Goal: Navigation & Orientation: Understand site structure

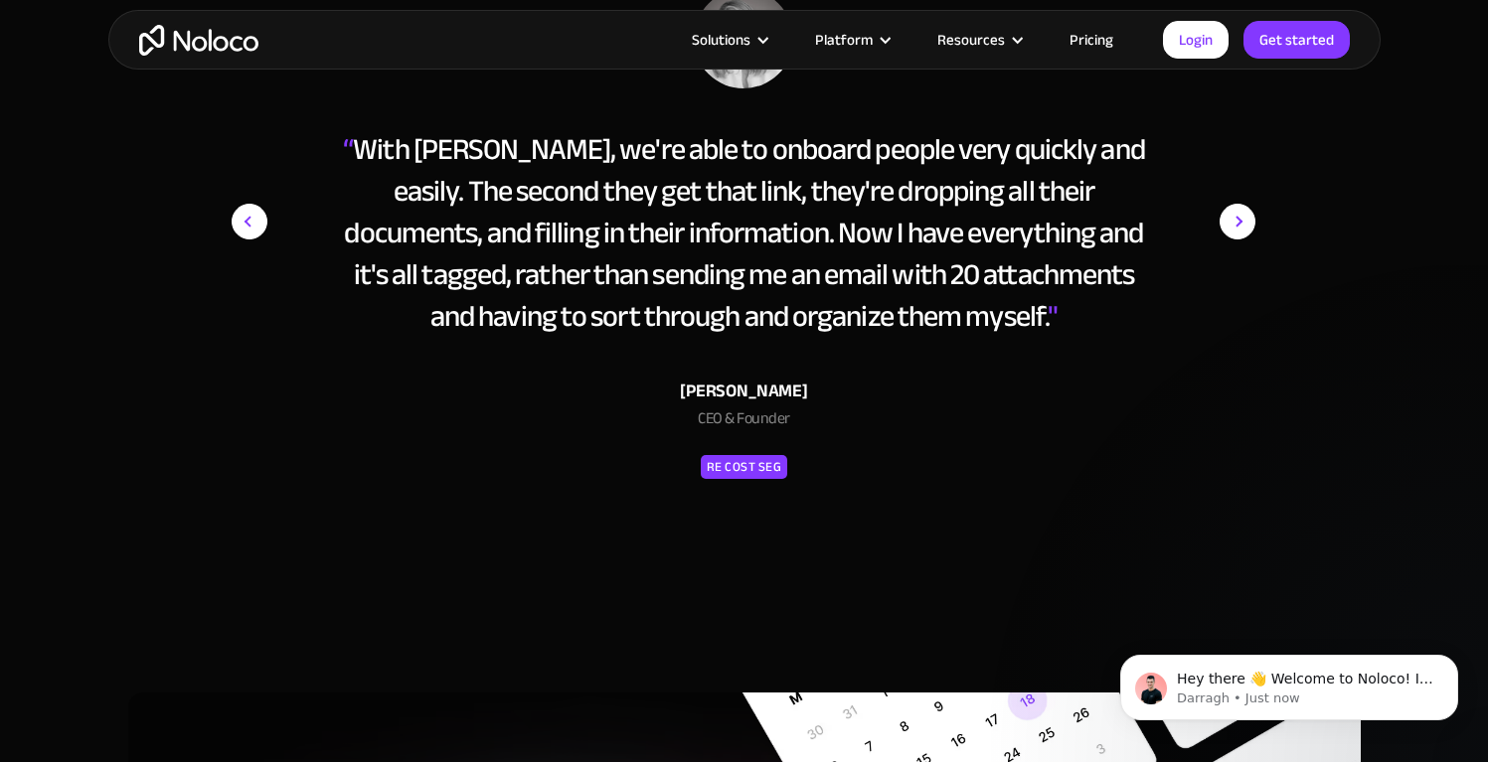
click at [1100, 35] on link "Pricing" at bounding box center [1091, 40] width 93 height 26
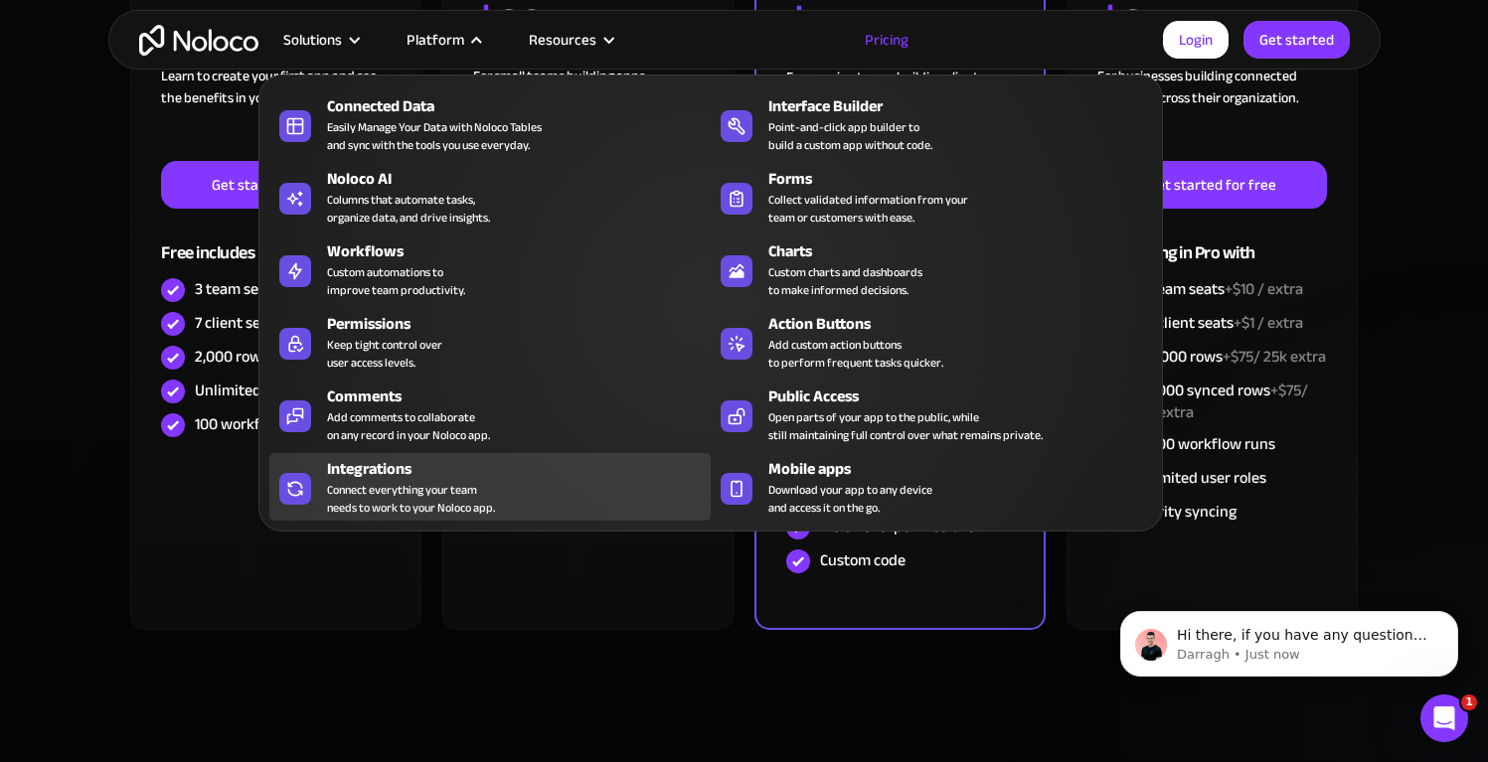
click at [441, 503] on div "Connect everything your team needs to work to your Noloco app." at bounding box center [411, 499] width 168 height 36
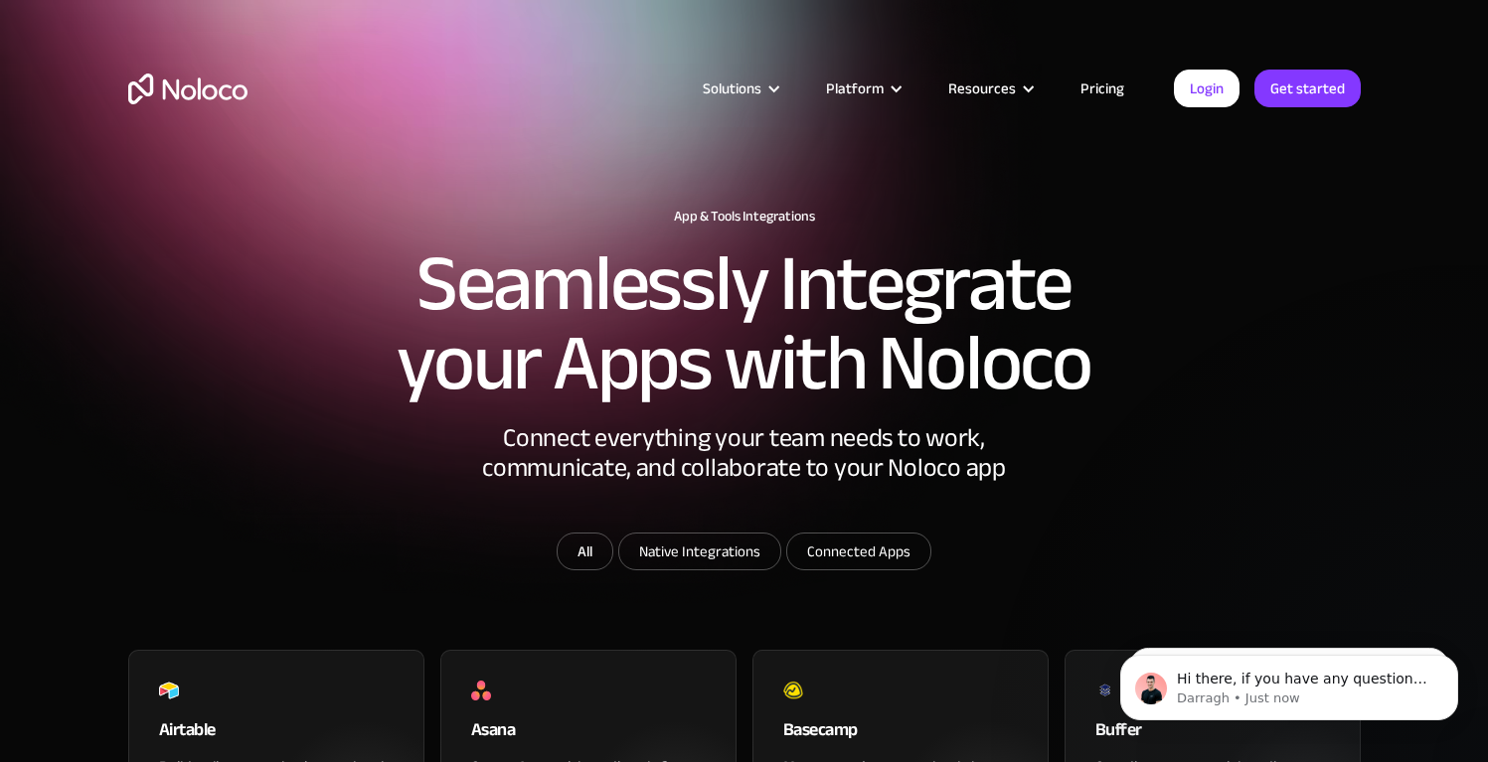
click at [230, 76] on img "home" at bounding box center [187, 89] width 119 height 31
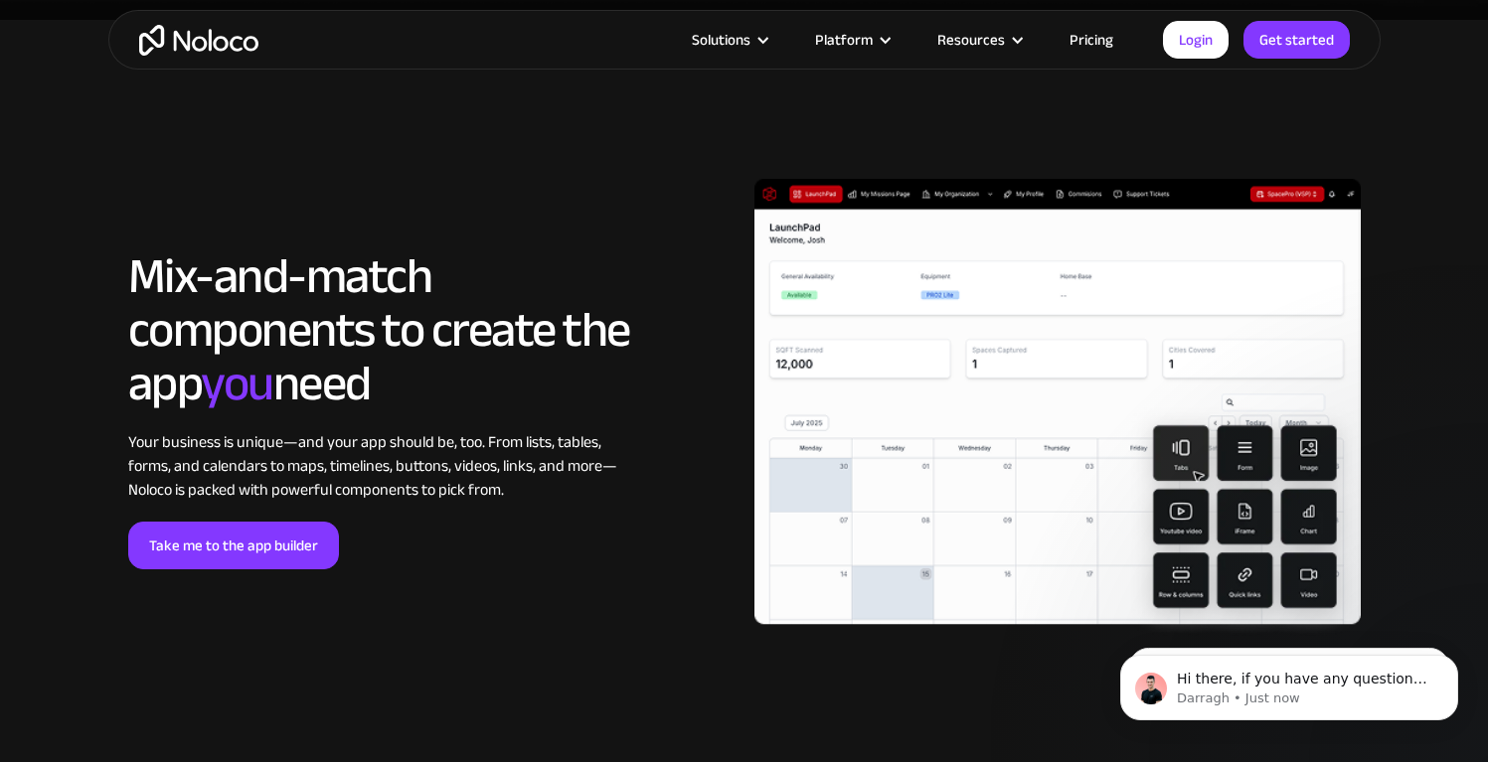
scroll to position [4608, 0]
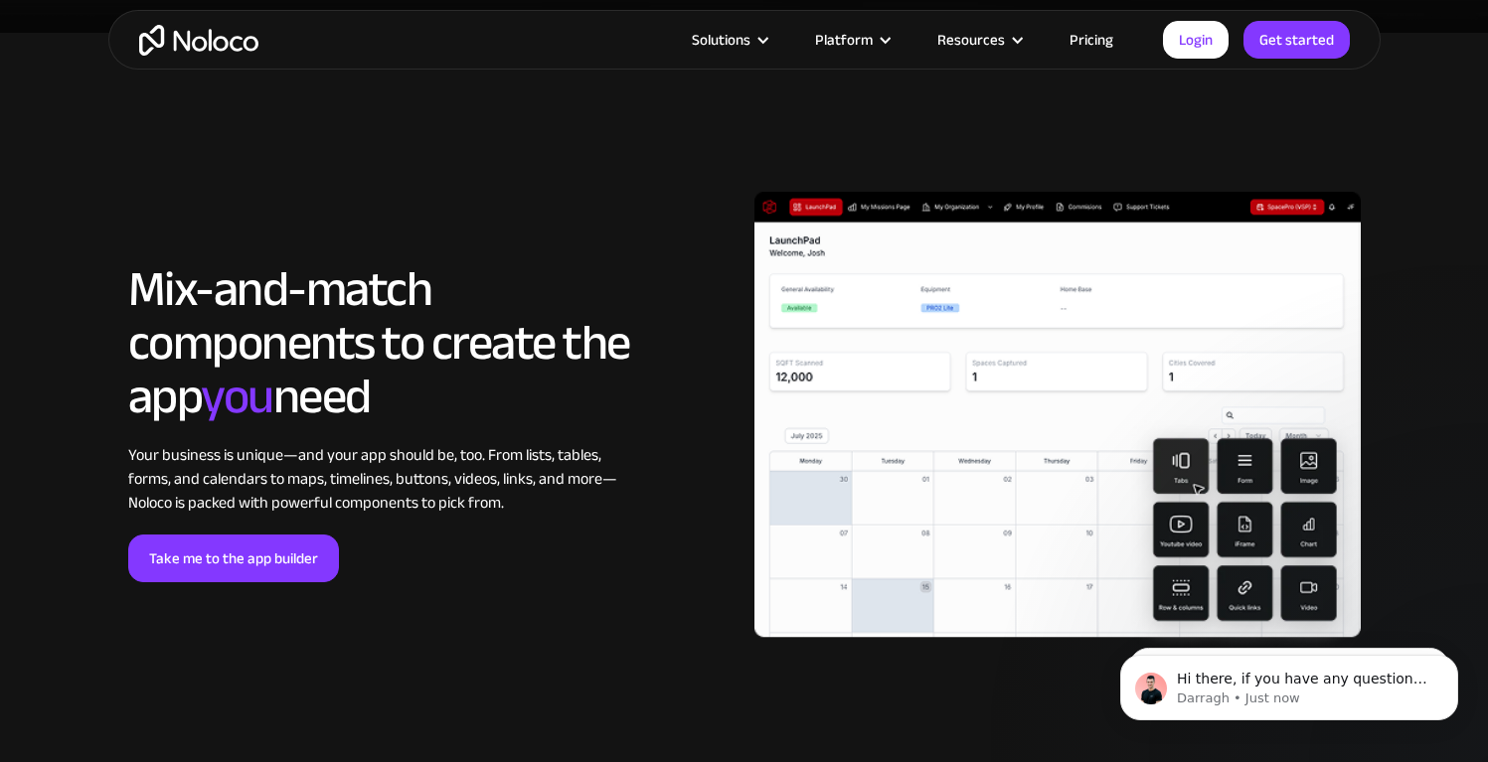
click at [1255, 486] on img at bounding box center [1057, 422] width 606 height 461
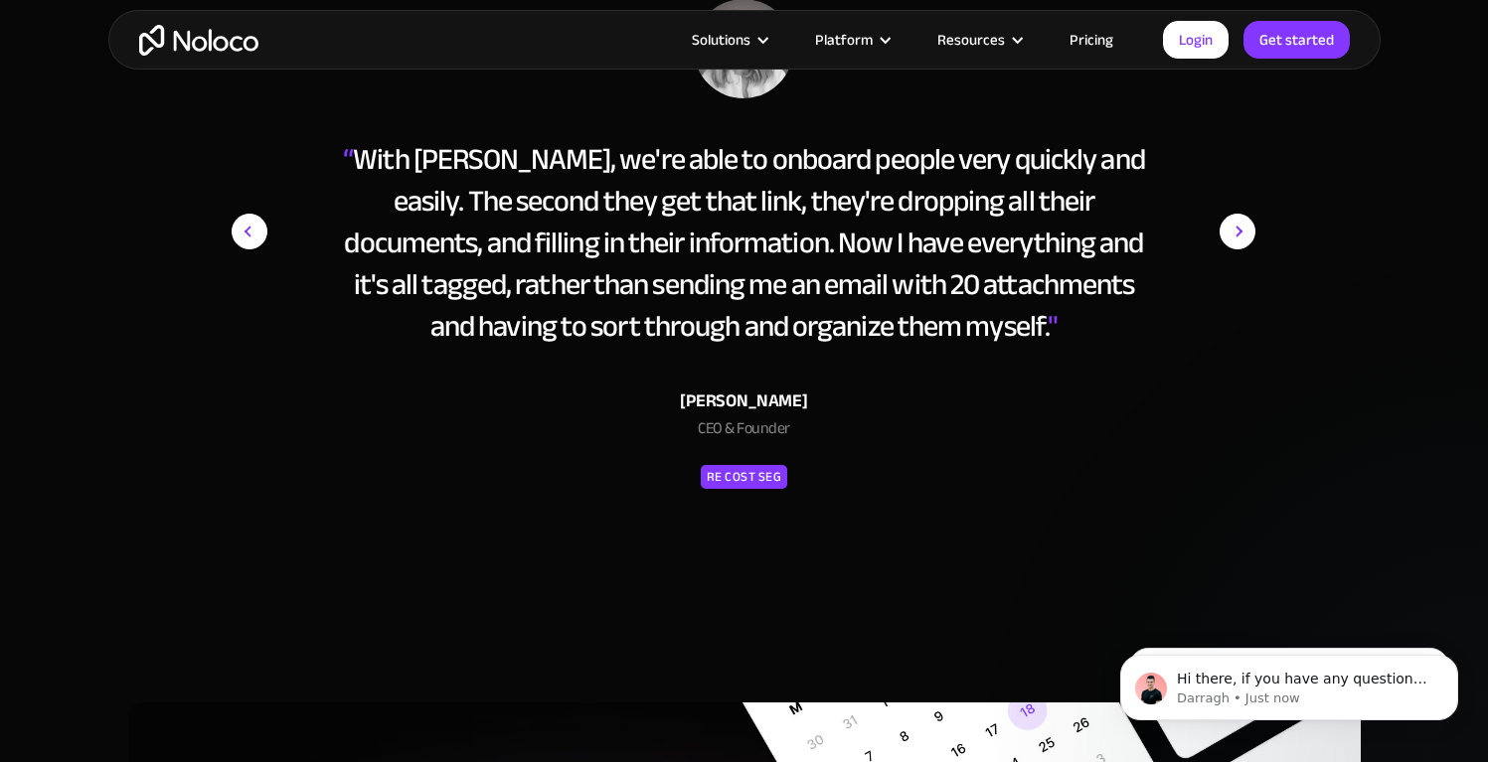
scroll to position [9390, 0]
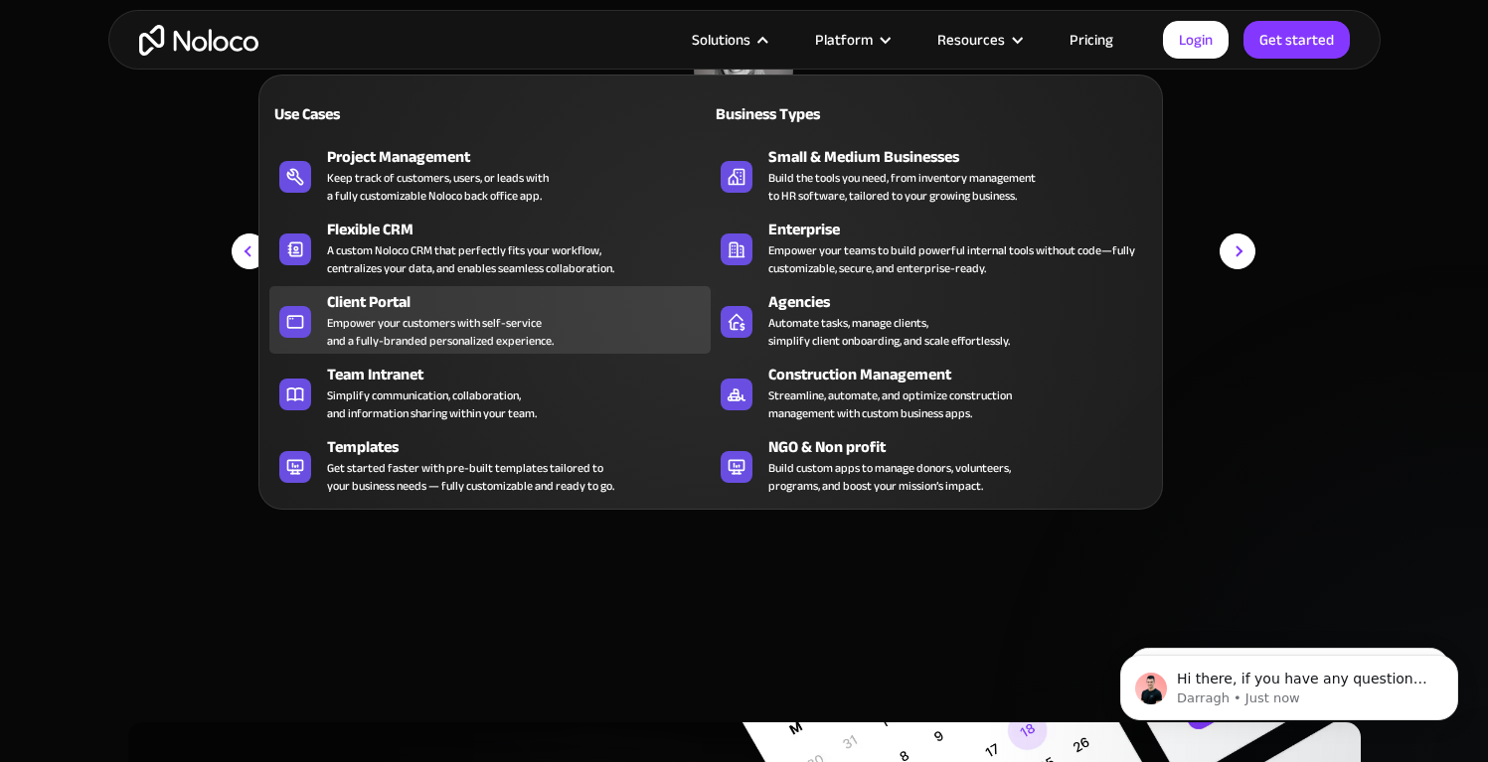
click at [460, 306] on div "Client Portal" at bounding box center [523, 302] width 393 height 24
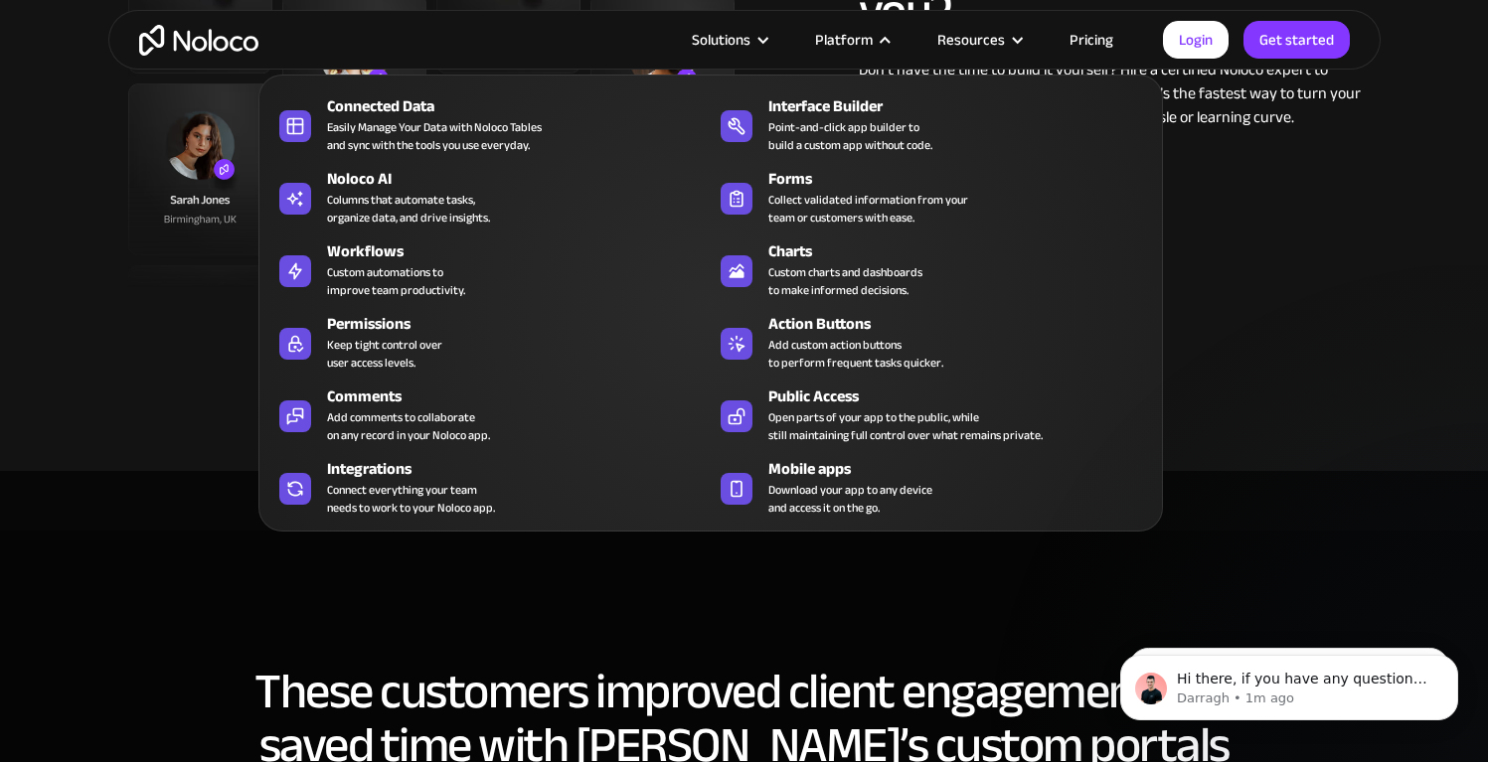
scroll to position [5258, 0]
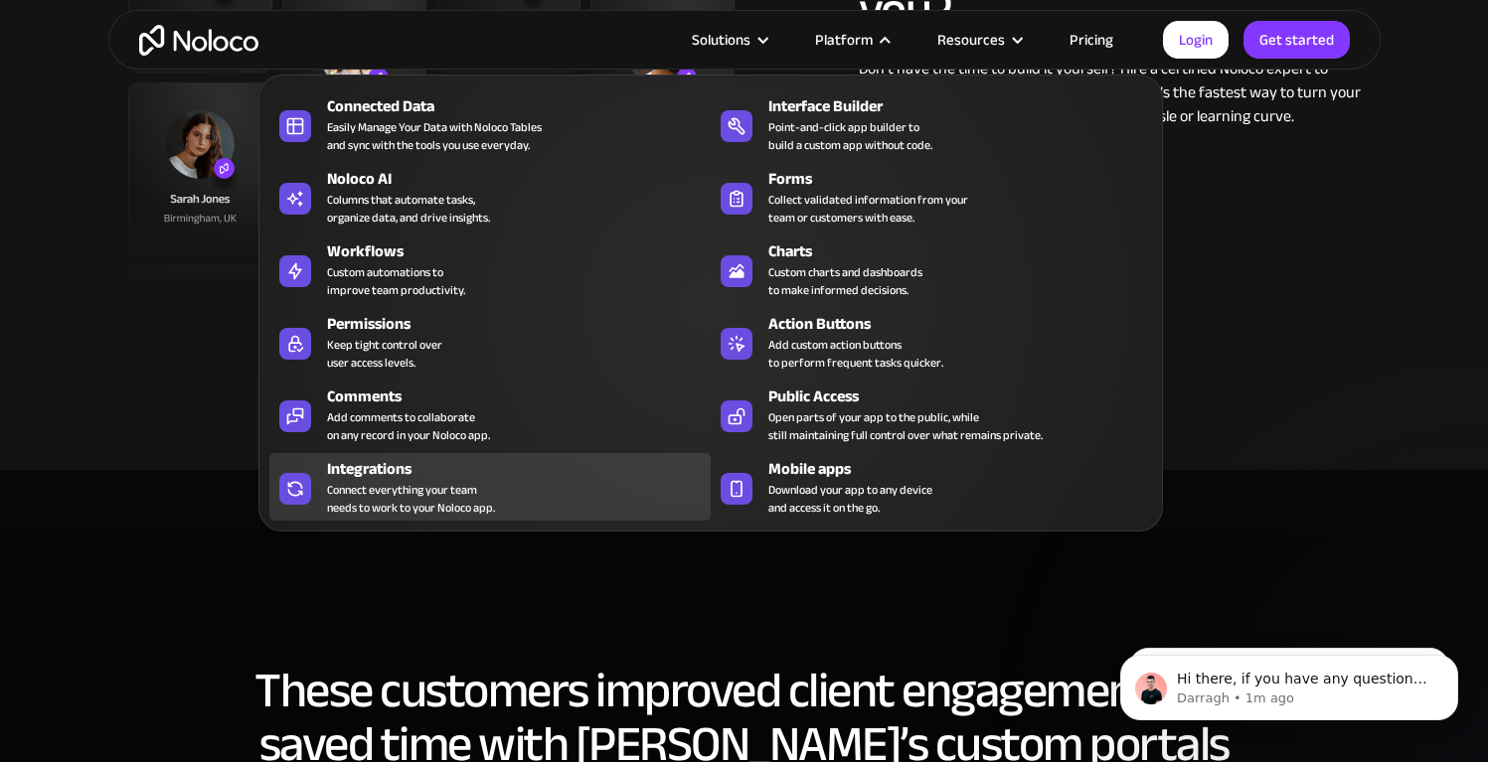
click at [522, 466] on div "Integrations" at bounding box center [523, 469] width 393 height 24
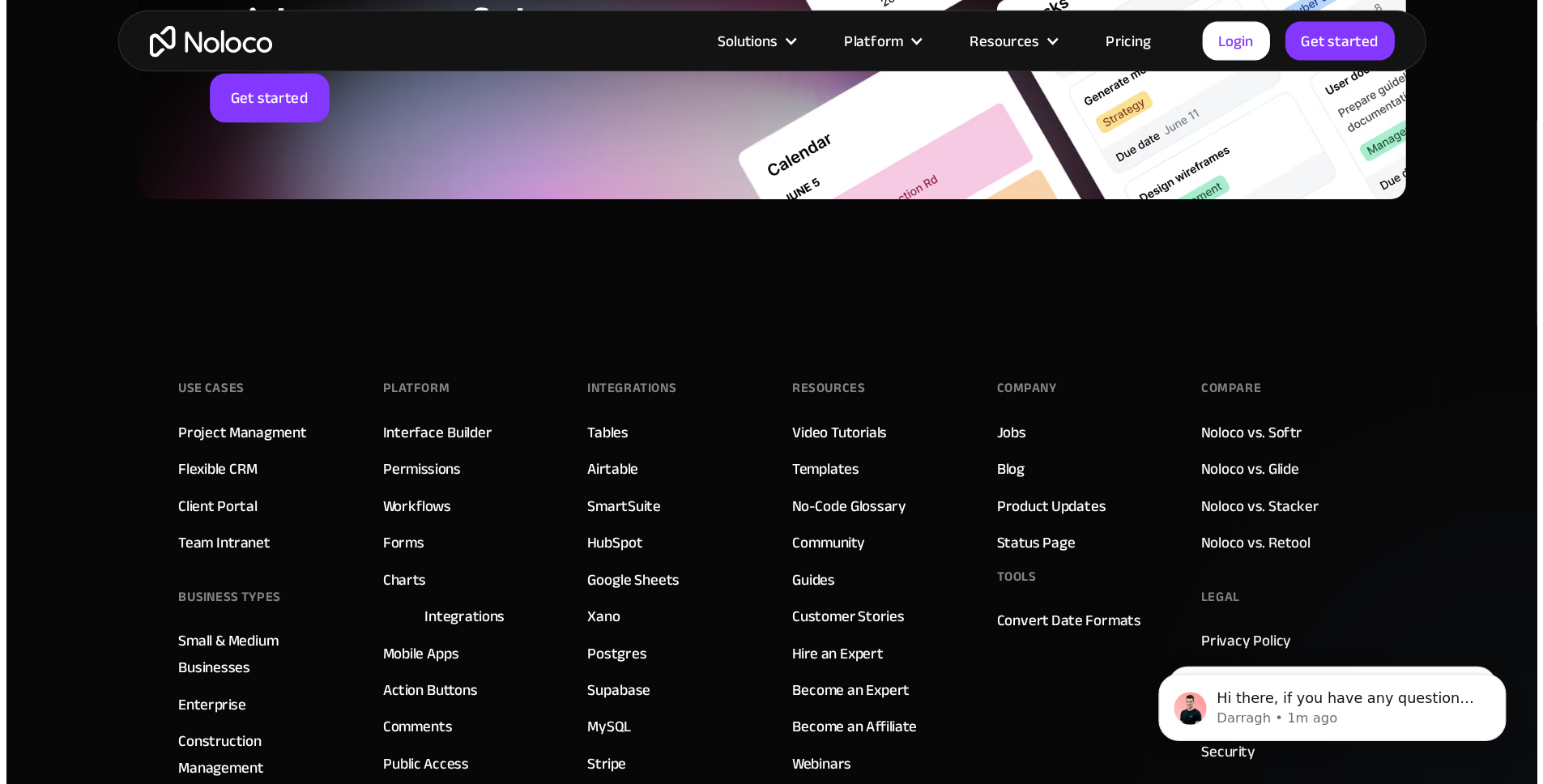
scroll to position [2678, 0]
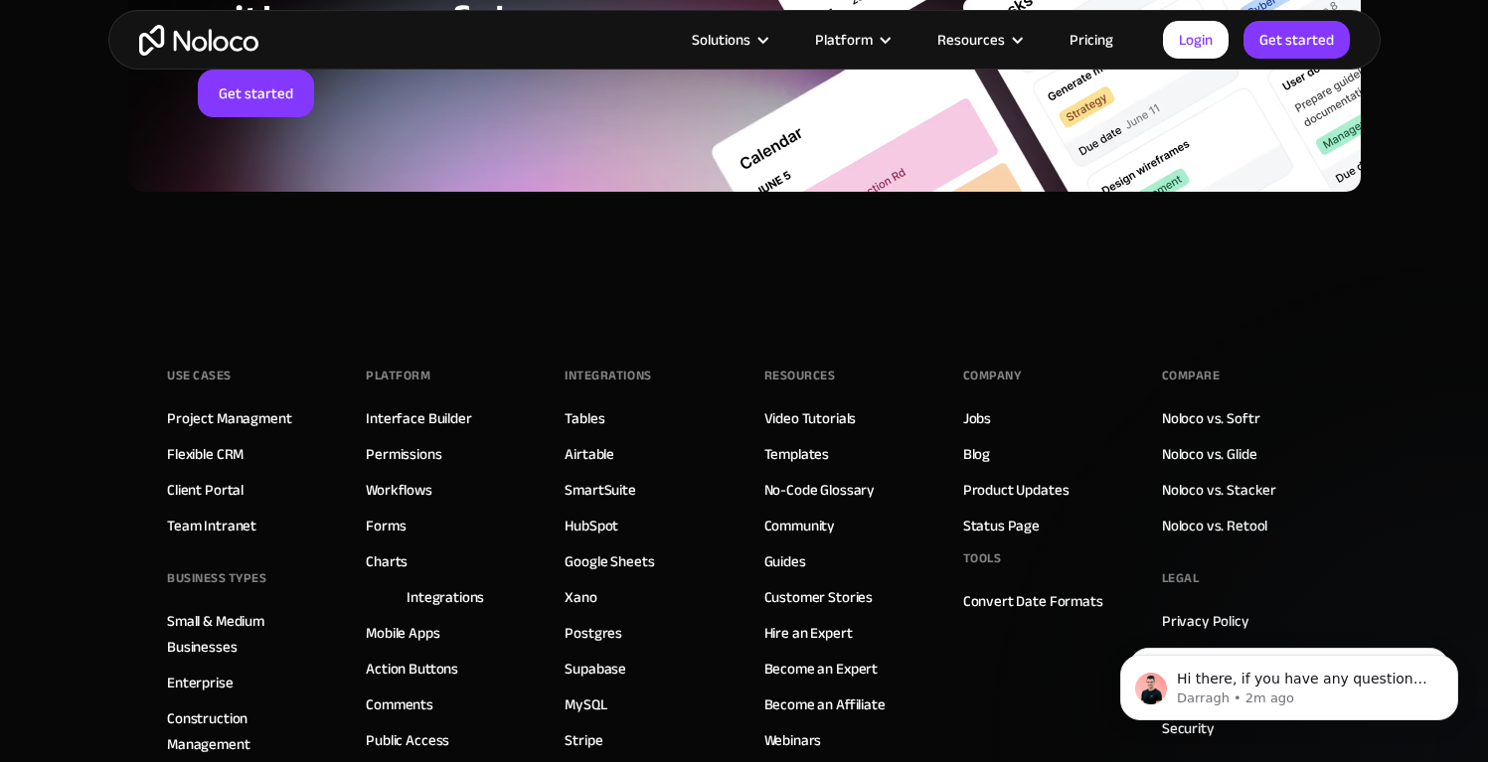
click at [1211, 403] on div "Use Cases Project Managment Flexible CRM Client Portal Team Intranet BUSINESS T…" at bounding box center [744, 678] width 1154 height 755
